Goal: Register for event/course

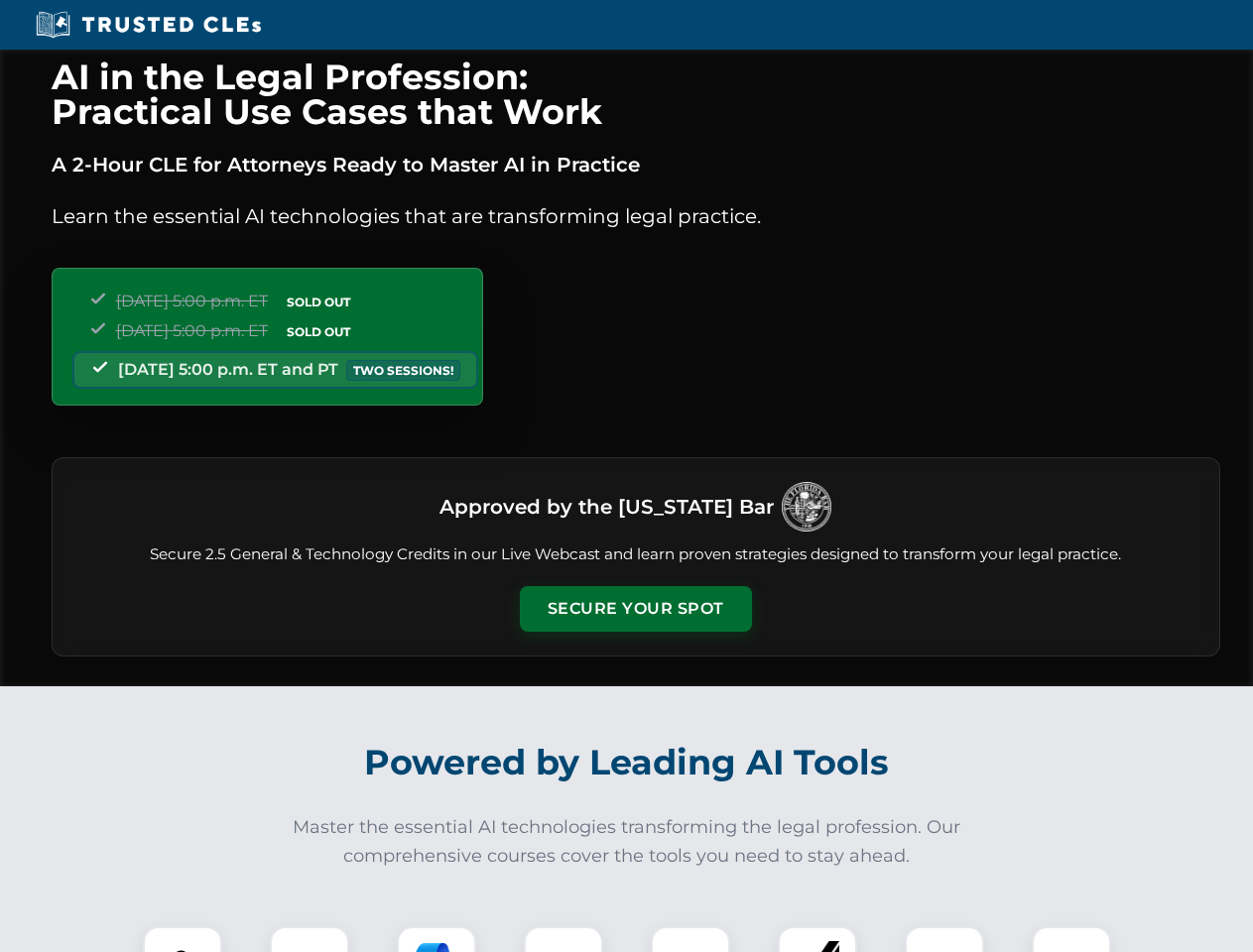
click at [634, 608] on button "Secure Your Spot" at bounding box center [635, 609] width 232 height 46
click at [182, 939] on img at bounding box center [182, 966] width 58 height 58
click at [310, 939] on div at bounding box center [310, 966] width 80 height 80
